Goal: Information Seeking & Learning: Learn about a topic

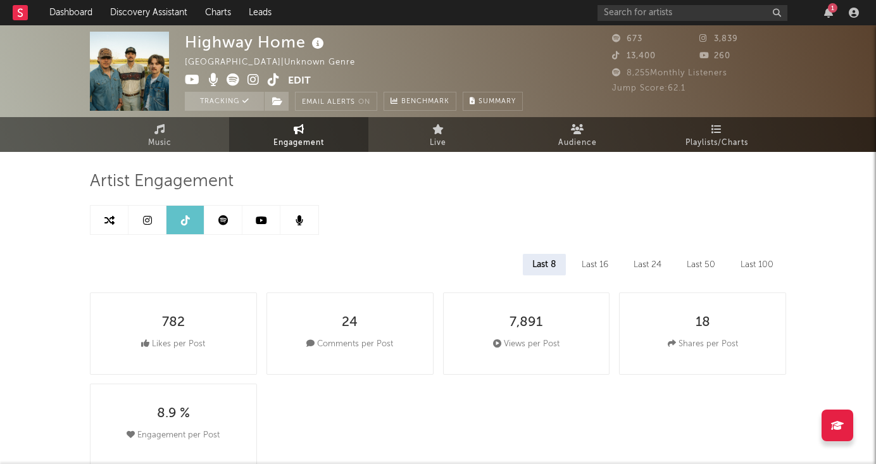
select select "6m"
click at [109, 221] on icon at bounding box center [109, 220] width 10 height 10
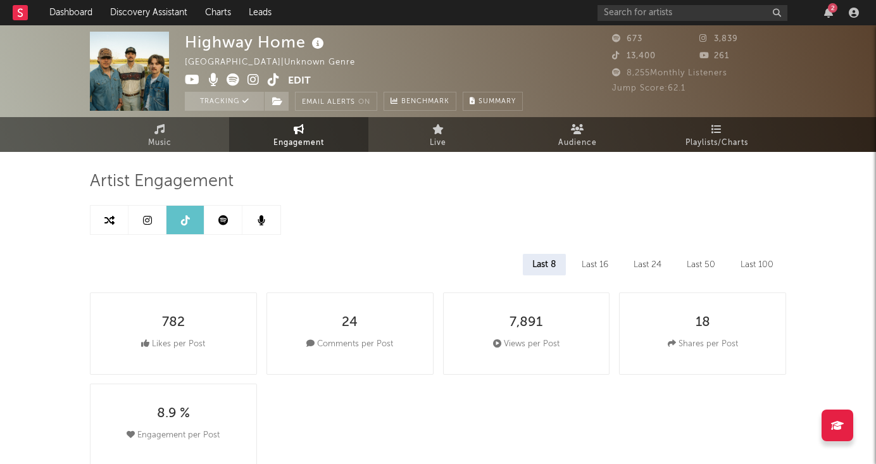
select select "1m"
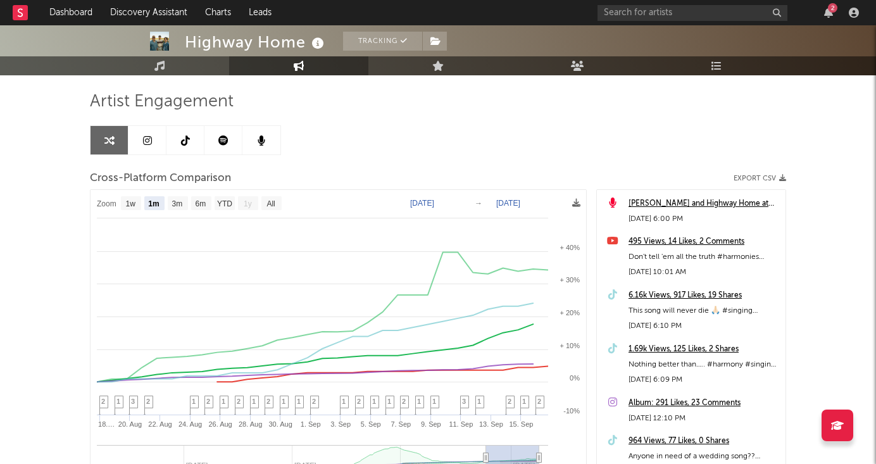
scroll to position [80, 0]
click at [69, 17] on link "Dashboard" at bounding box center [70, 12] width 61 height 25
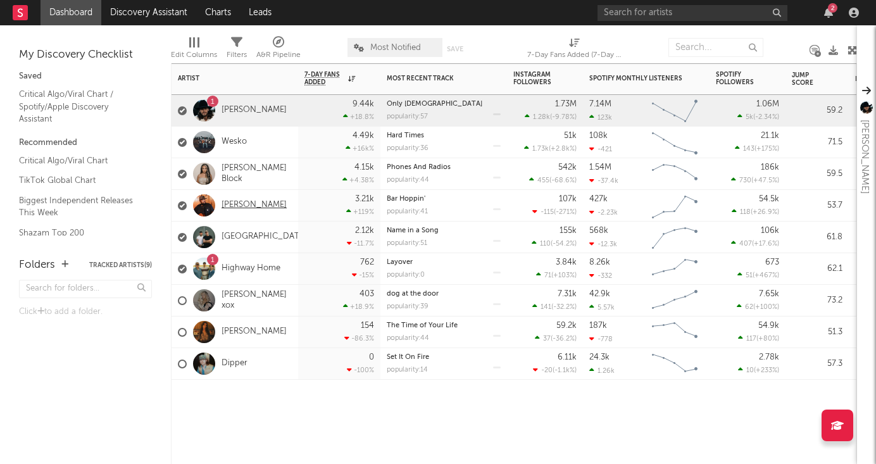
click at [252, 202] on link "[PERSON_NAME]" at bounding box center [253, 205] width 65 height 11
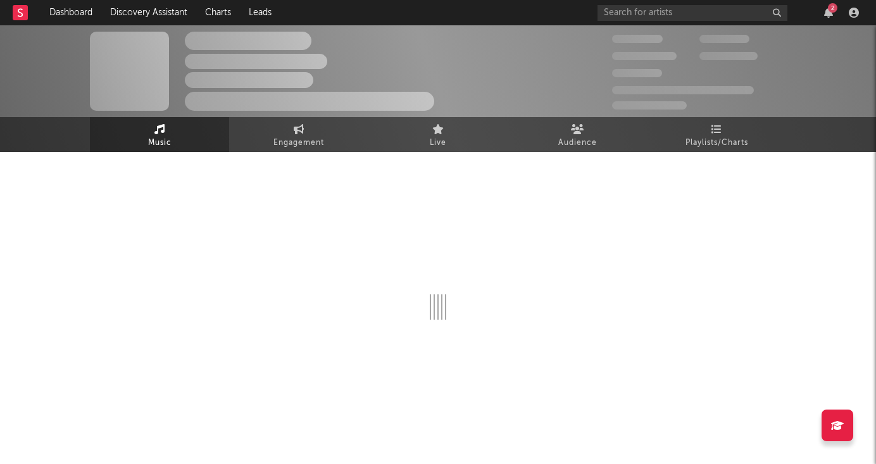
select select "6m"
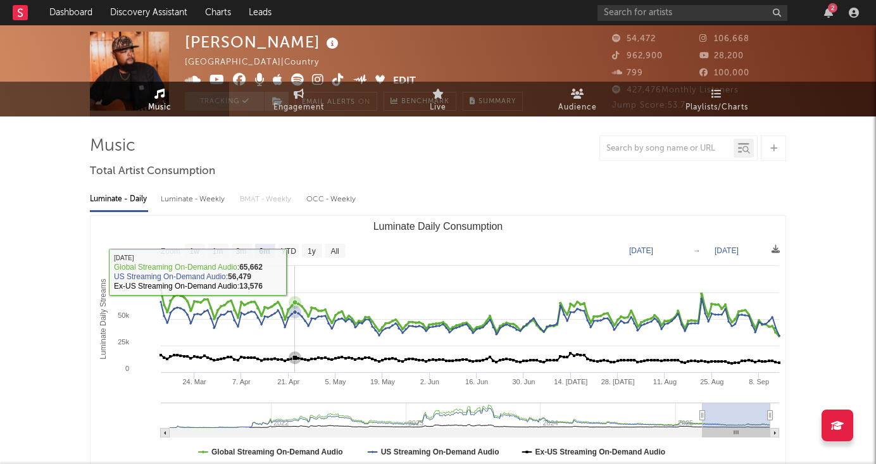
scroll to position [44, 0]
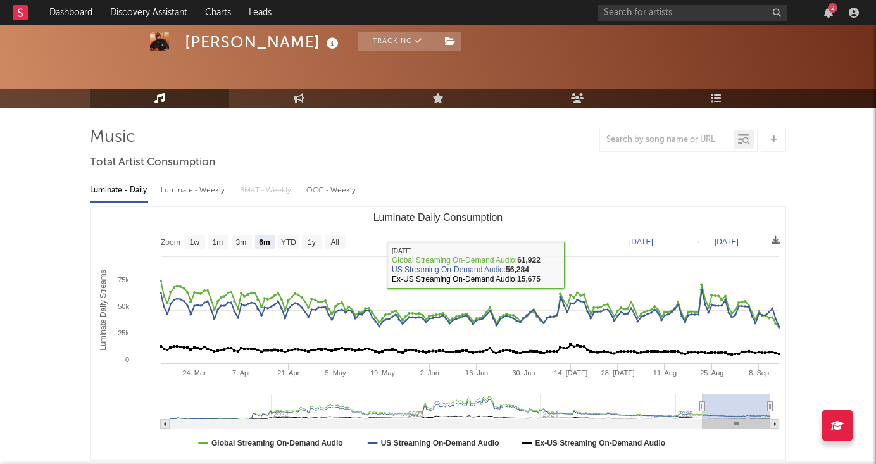
click at [186, 189] on div "Luminate - Weekly" at bounding box center [194, 191] width 66 height 22
select select "6m"
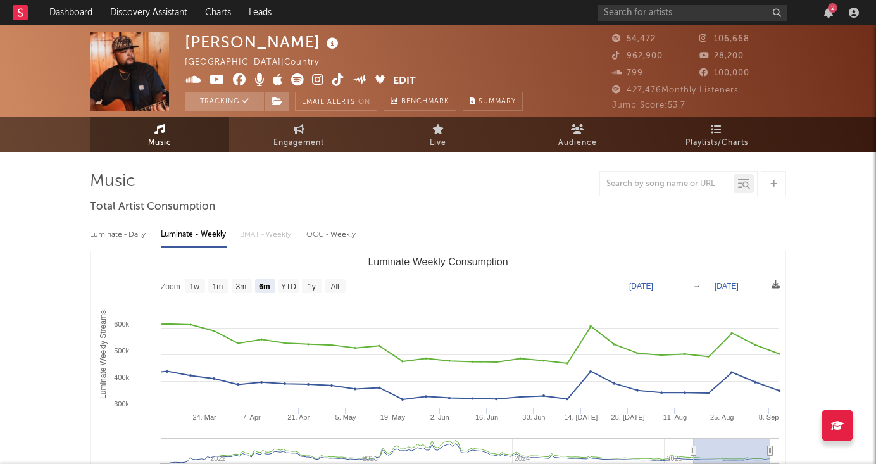
scroll to position [0, 0]
click at [135, 238] on div "Luminate - Daily" at bounding box center [119, 235] width 58 height 22
select select "6m"
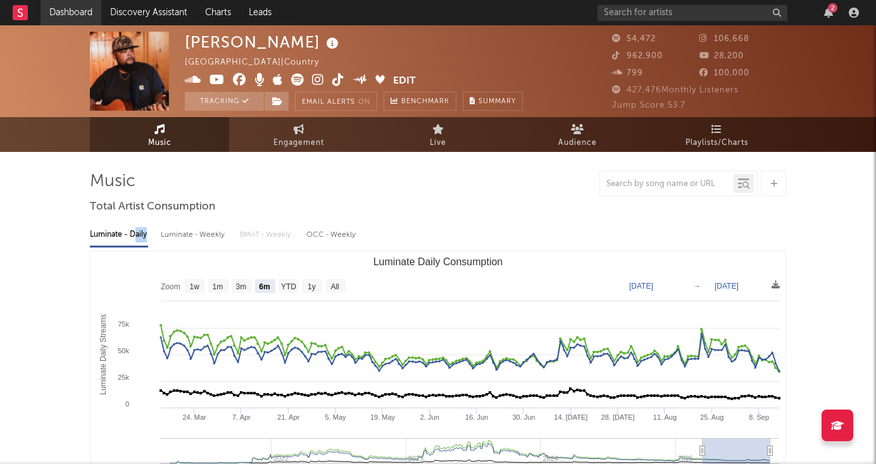
click at [75, 8] on link "Dashboard" at bounding box center [70, 12] width 61 height 25
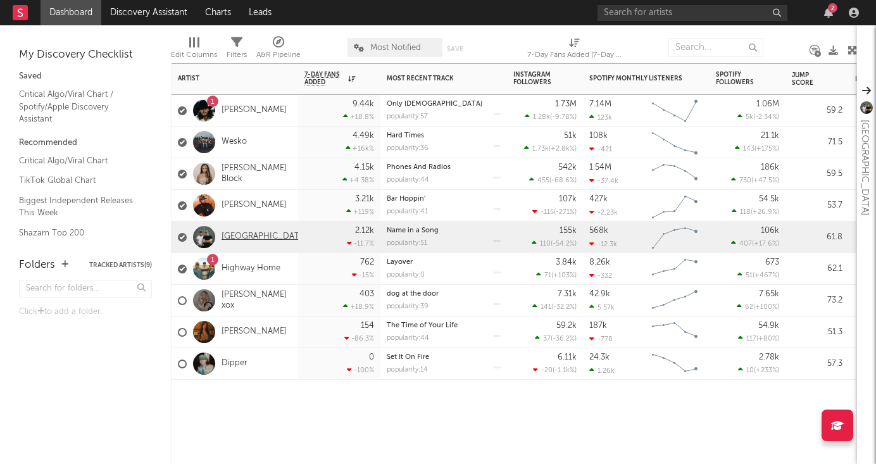
click at [244, 240] on link "[GEOGRAPHIC_DATA]" at bounding box center [263, 237] width 85 height 11
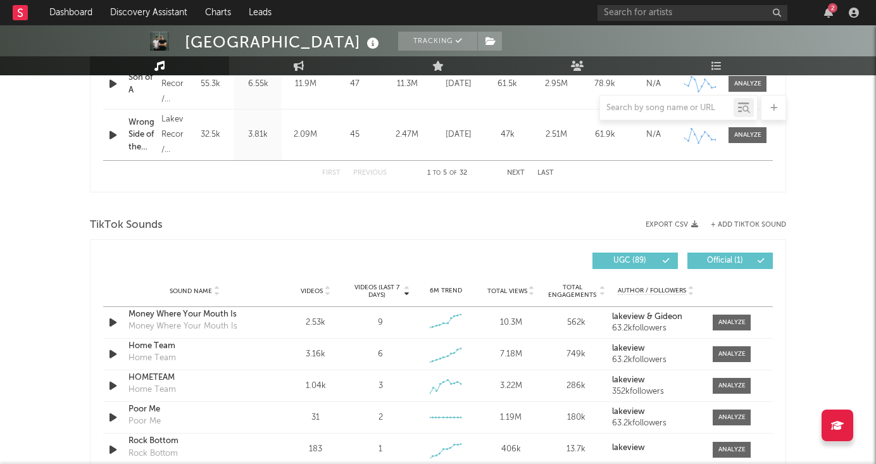
scroll to position [719, 0]
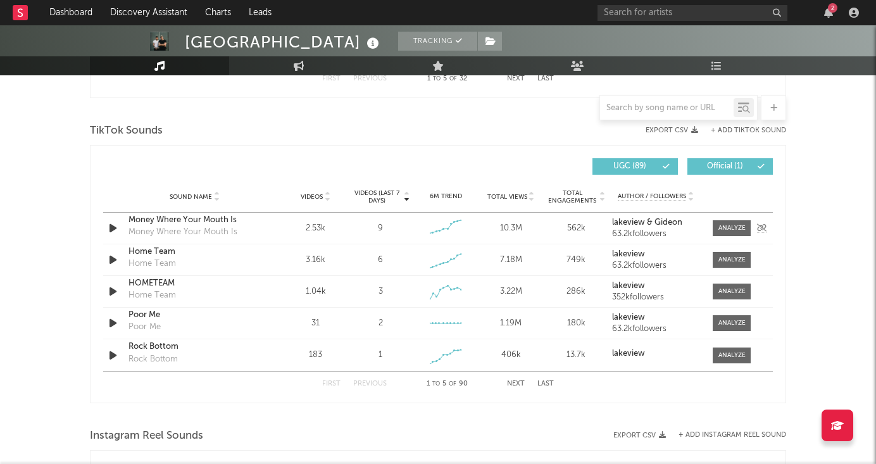
select select "6m"
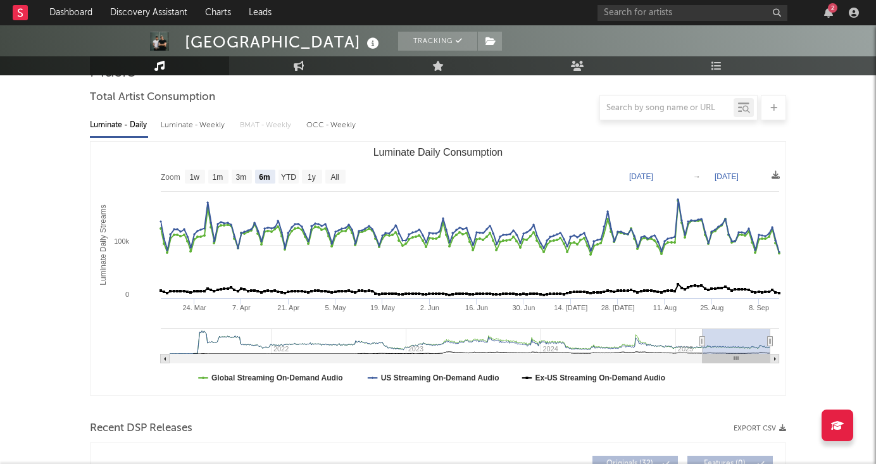
scroll to position [43, 0]
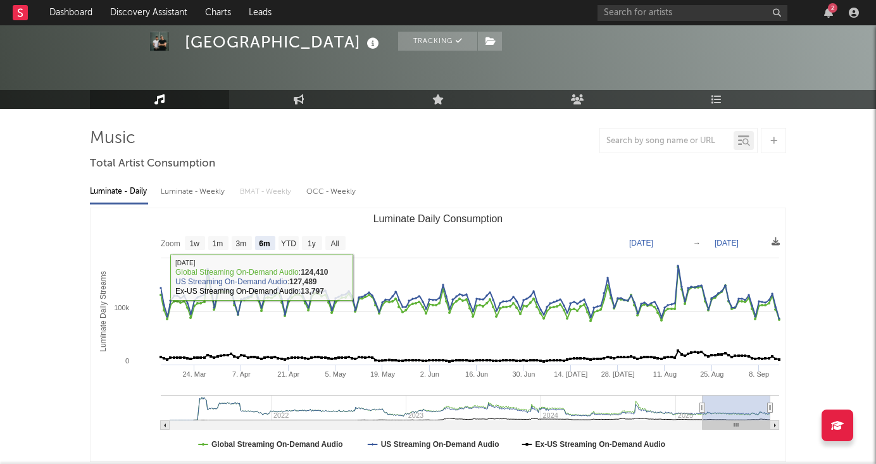
click at [194, 195] on div "Luminate - Weekly" at bounding box center [194, 192] width 66 height 22
select select "6m"
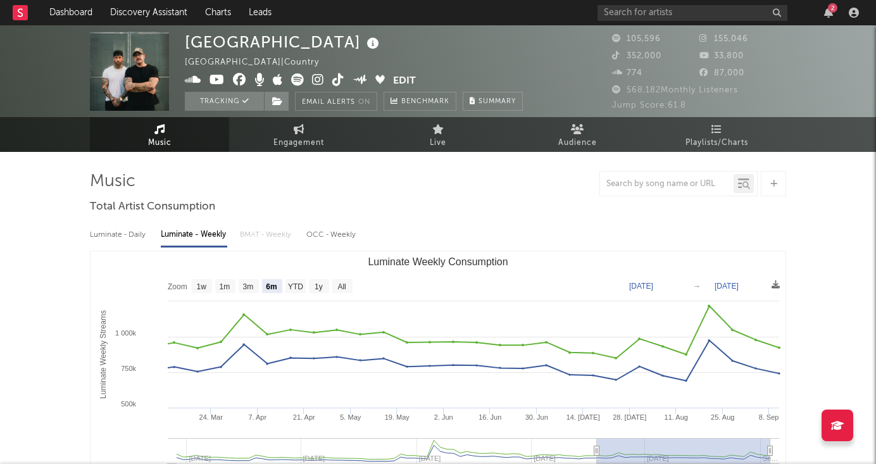
scroll to position [0, 0]
click at [125, 232] on div "Luminate - Daily" at bounding box center [119, 235] width 58 height 22
select select "6m"
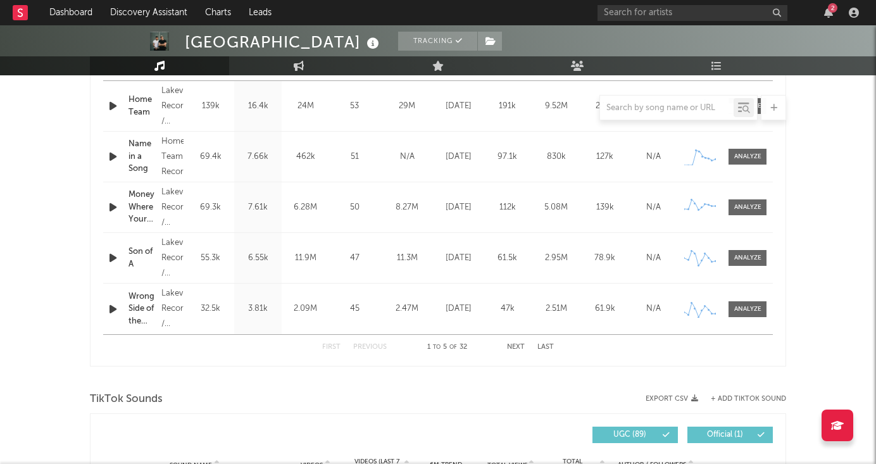
scroll to position [626, 0]
